Goal: Task Accomplishment & Management: Manage account settings

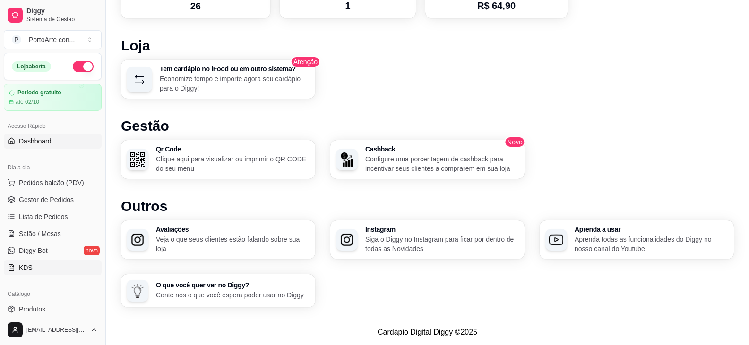
scroll to position [94, 0]
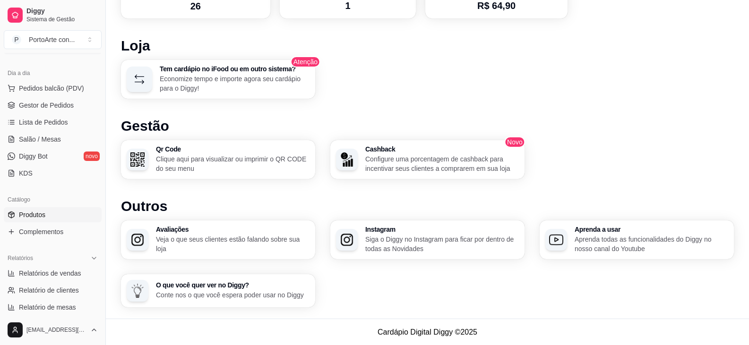
click at [30, 211] on span "Produtos" at bounding box center [32, 214] width 26 height 9
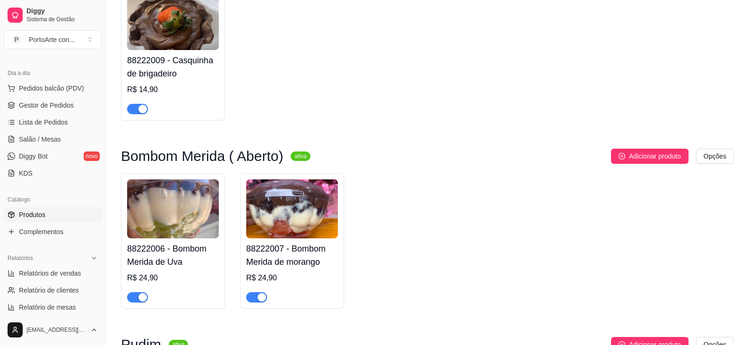
scroll to position [1039, 0]
click at [250, 297] on span "button" at bounding box center [256, 297] width 21 height 10
click at [141, 300] on div "button" at bounding box center [142, 297] width 9 height 9
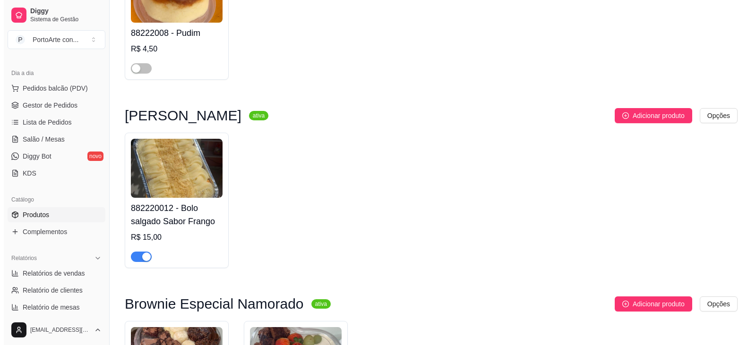
scroll to position [1465, 0]
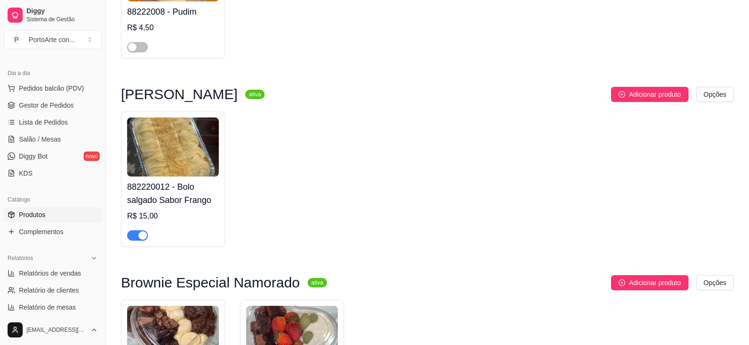
click at [138, 245] on div "882220012 - Bolo salgado Sabor Frango R$ 15,00" at bounding box center [173, 179] width 104 height 136
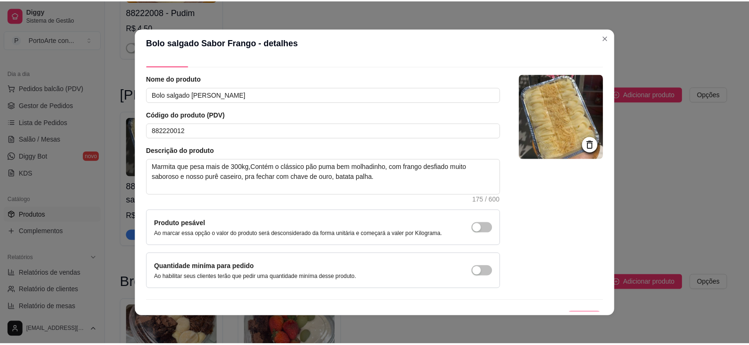
scroll to position [39, 0]
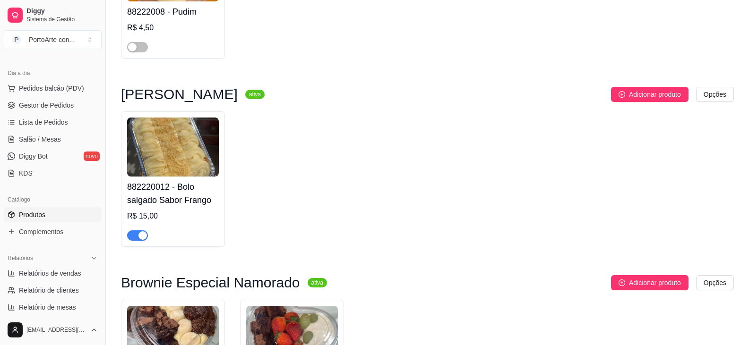
click at [141, 238] on div "button" at bounding box center [142, 235] width 9 height 9
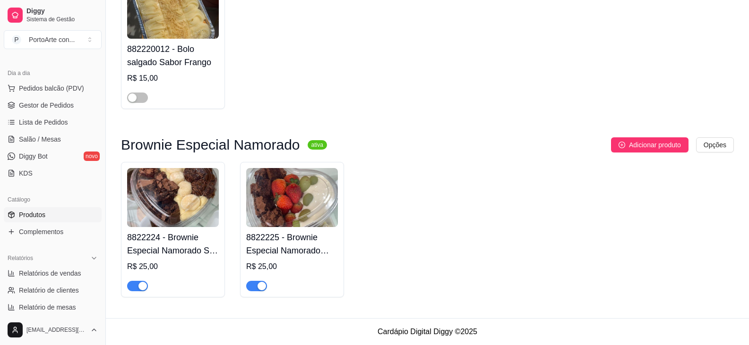
scroll to position [1324, 0]
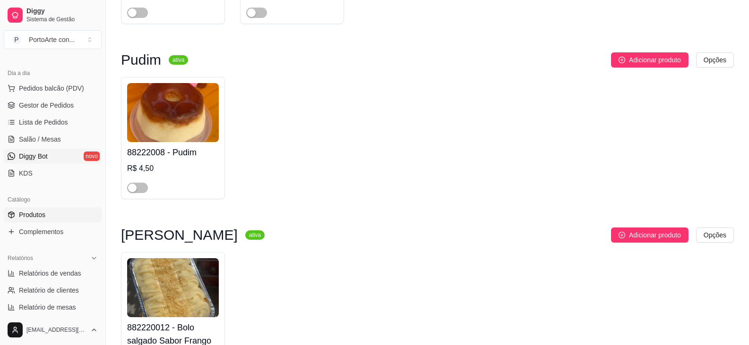
click at [54, 154] on link "Diggy Bot novo" at bounding box center [53, 156] width 98 height 15
